Goal: Transaction & Acquisition: Purchase product/service

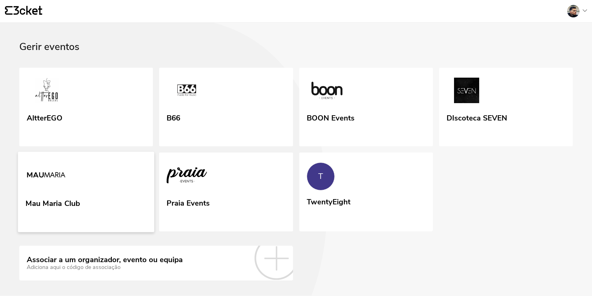
click at [138, 172] on link "Mau Maria Club" at bounding box center [86, 192] width 136 height 80
click at [380, 175] on link "T TwentyEight" at bounding box center [366, 191] width 136 height 79
click at [81, 204] on link "Mau Maria Club" at bounding box center [86, 192] width 136 height 80
click at [360, 182] on link "T TwentyEight" at bounding box center [366, 191] width 136 height 79
click at [94, 182] on link "Mau Maria Club" at bounding box center [86, 192] width 136 height 80
